Goal: Check status: Check status

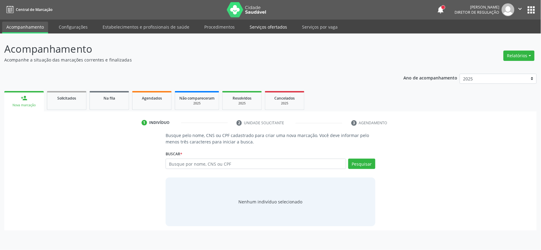
click at [254, 28] on link "Serviços ofertados" at bounding box center [269, 27] width 46 height 11
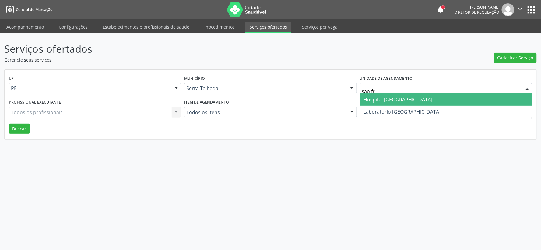
type input "sao fra"
click at [388, 98] on span "Hospital [GEOGRAPHIC_DATA]" at bounding box center [398, 99] width 69 height 7
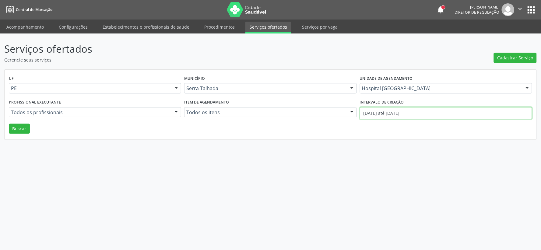
click at [374, 111] on input "[DATE] até [DATE]" at bounding box center [446, 113] width 172 height 12
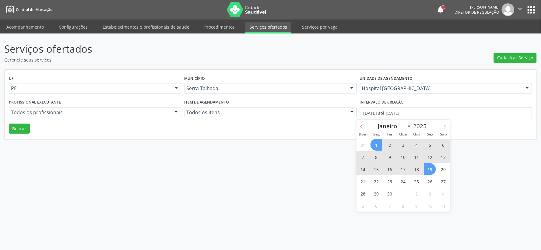
click at [363, 125] on icon at bounding box center [362, 127] width 4 height 4
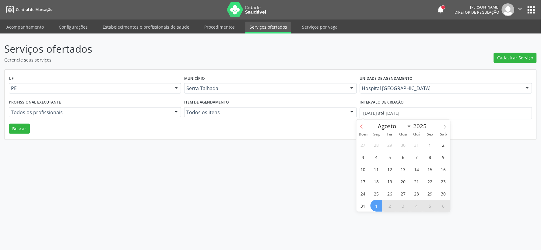
click at [363, 125] on icon at bounding box center [362, 127] width 4 height 4
click at [441, 127] on span at bounding box center [445, 125] width 10 height 10
select select "7"
click at [430, 143] on span "1" at bounding box center [430, 145] width 12 height 12
type input "[DATE]"
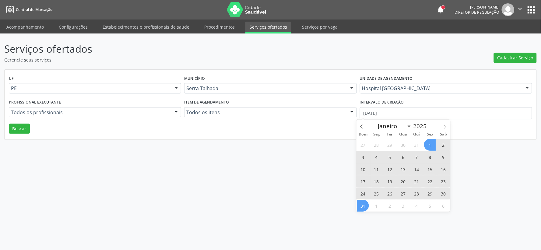
click at [366, 208] on span "31" at bounding box center [363, 206] width 12 height 12
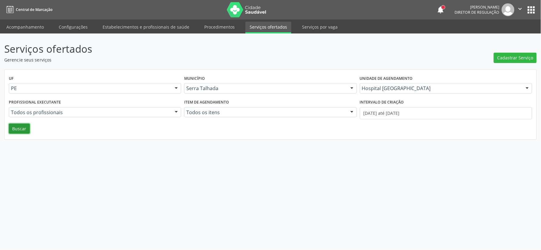
click at [22, 131] on button "Buscar" at bounding box center [19, 129] width 21 height 10
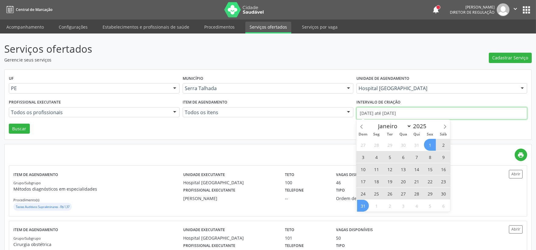
click at [382, 108] on input "[DATE] até [DATE]" at bounding box center [442, 113] width 171 height 12
click at [361, 125] on icon at bounding box center [362, 127] width 4 height 4
select select "6"
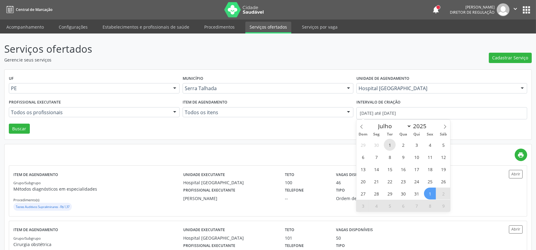
click at [389, 142] on span "1" at bounding box center [390, 145] width 12 height 12
type input "[DATE]"
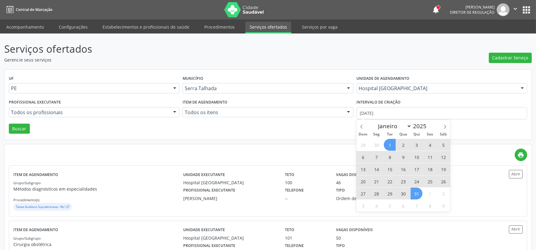
click at [416, 193] on span "31" at bounding box center [417, 194] width 12 height 12
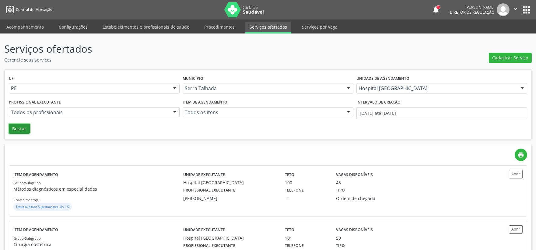
click at [20, 128] on button "Buscar" at bounding box center [19, 129] width 21 height 10
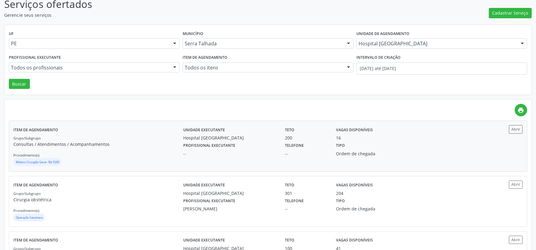
scroll to position [154, 0]
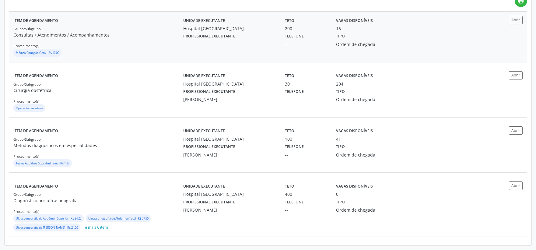
click at [136, 37] on p "Consultas / Atendimentos / Acompanhamentos" at bounding box center [98, 35] width 170 height 6
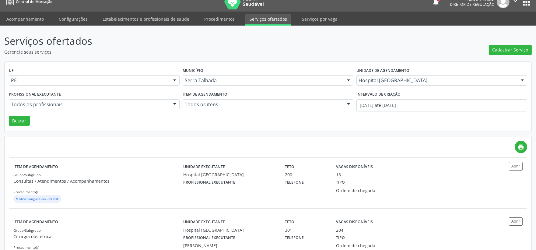
scroll to position [0, 0]
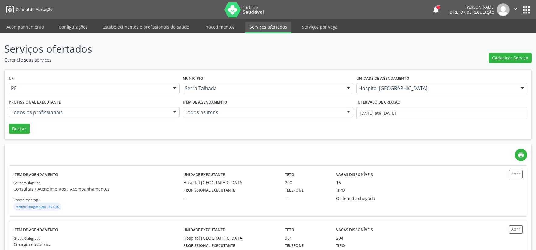
click at [514, 9] on icon "" at bounding box center [515, 8] width 7 height 7
click at [495, 38] on link "Sair" at bounding box center [500, 37] width 42 height 9
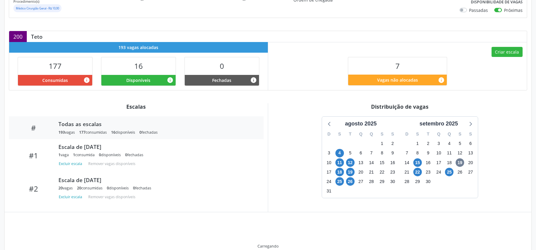
scroll to position [104, 0]
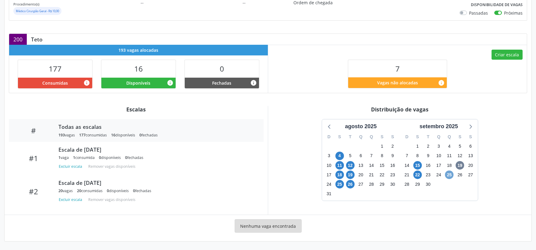
click at [450, 175] on span "25" at bounding box center [449, 175] width 9 height 9
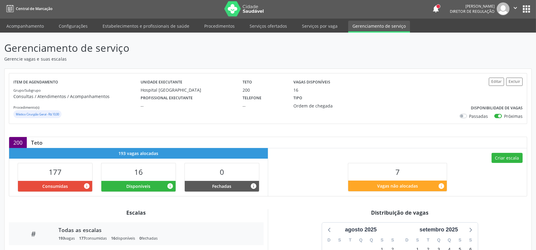
scroll to position [0, 0]
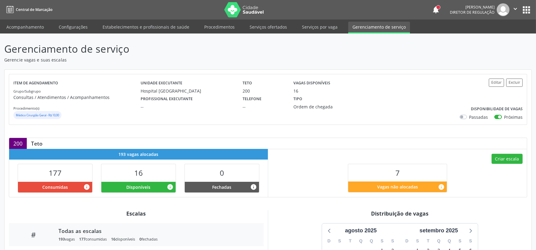
click at [514, 9] on icon "" at bounding box center [515, 8] width 7 height 7
click at [494, 36] on link "Sair" at bounding box center [500, 37] width 42 height 9
